Goal: Task Accomplishment & Management: Manage account settings

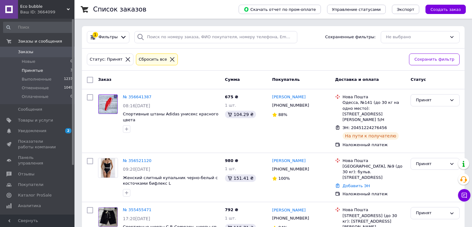
scroll to position [28, 0]
click at [31, 59] on span "Новые" at bounding box center [29, 62] width 14 height 6
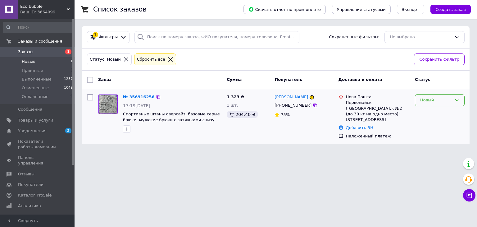
click at [447, 97] on div "Новый" at bounding box center [436, 100] width 32 height 7
click at [434, 112] on li "Принят" at bounding box center [439, 112] width 49 height 11
click at [44, 67] on li "Принятые 3" at bounding box center [38, 70] width 76 height 9
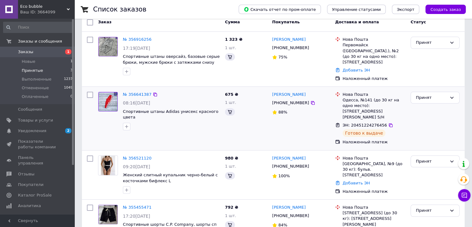
scroll to position [77, 0]
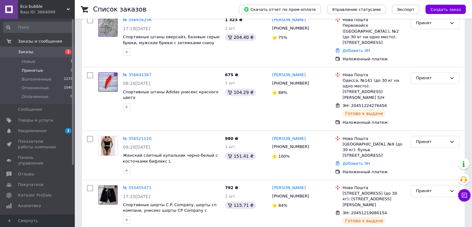
click at [42, 71] on li "Принятые 3" at bounding box center [38, 70] width 76 height 9
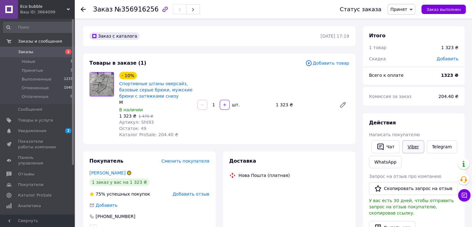
click at [409, 144] on link "Viber" at bounding box center [413, 146] width 22 height 13
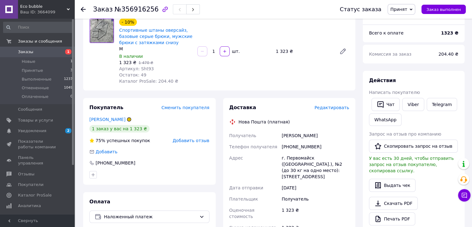
scroll to position [62, 0]
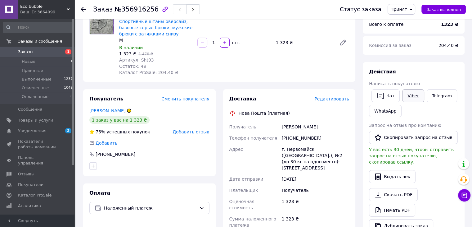
click at [413, 96] on link "Viber" at bounding box center [413, 95] width 22 height 13
